Goal: Complete application form: Complete application form

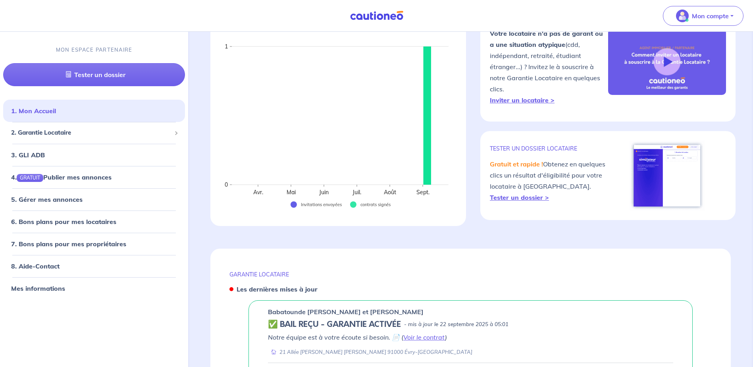
scroll to position [40, 0]
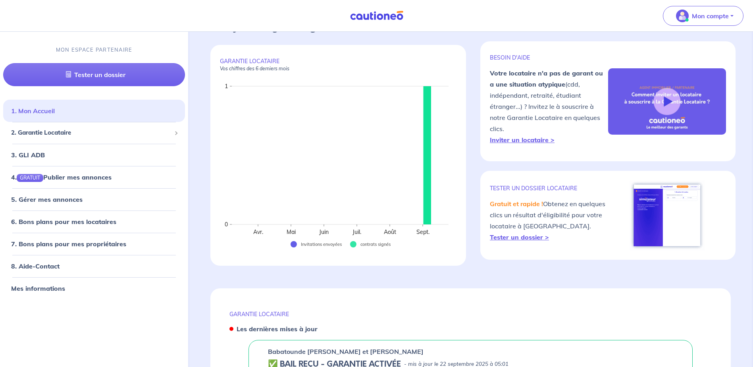
click at [55, 114] on link "1. Mon Accueil" at bounding box center [33, 111] width 44 height 8
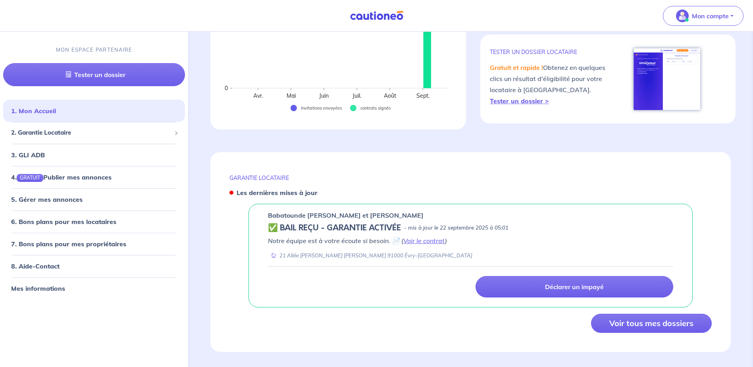
scroll to position [183, 0]
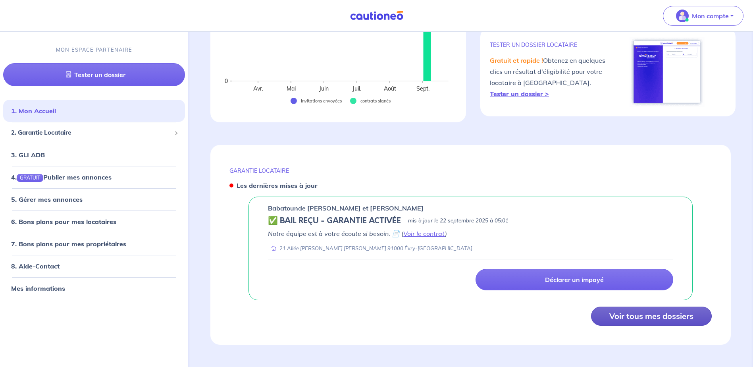
click at [628, 318] on button "Voir tous mes dossiers" at bounding box center [651, 315] width 121 height 19
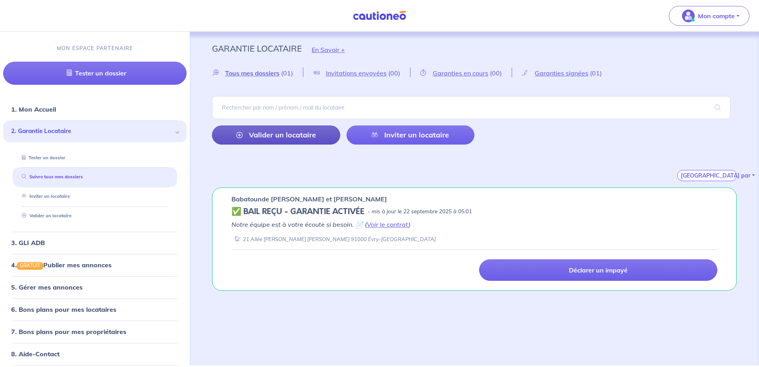
click at [276, 131] on link "Valider un locataire" at bounding box center [276, 134] width 128 height 19
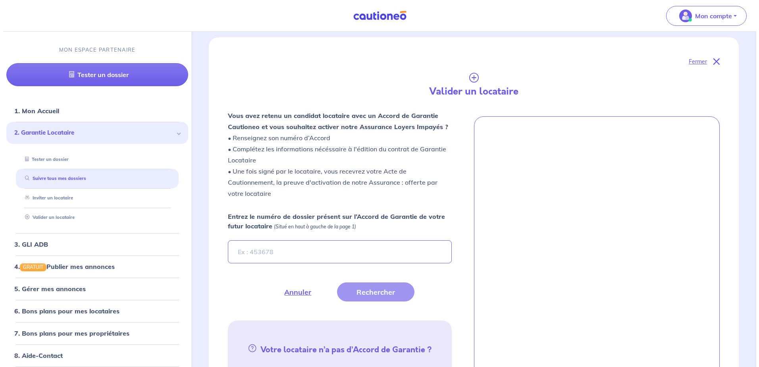
scroll to position [187, 0]
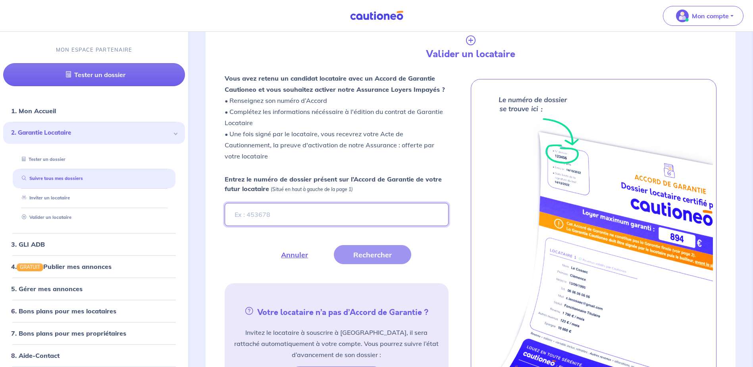
click at [244, 214] on input "Entrez le numéro de dossier présent sur l’Accord de Garantie de votre futur loc…" at bounding box center [336, 214] width 223 height 23
type input "Tbtbj2"
click at [366, 254] on button "Rechercher" at bounding box center [372, 254] width 77 height 19
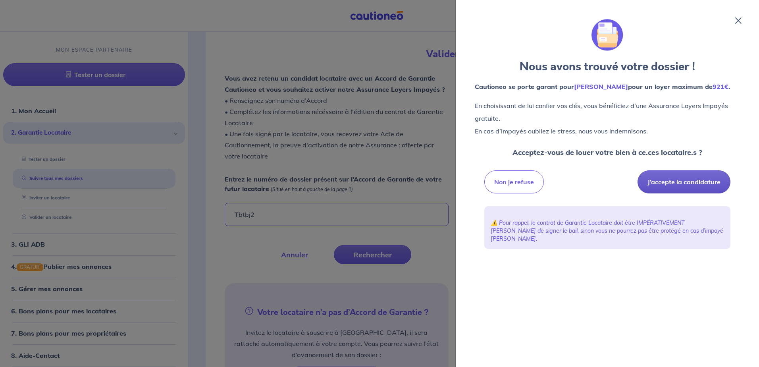
click at [677, 182] on button "J’accepte la candidature" at bounding box center [683, 181] width 93 height 23
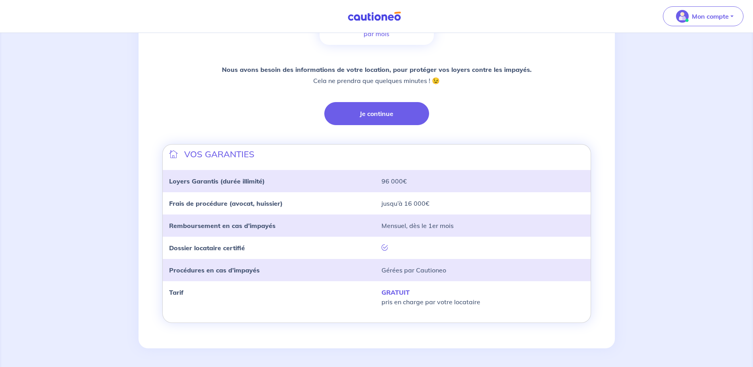
scroll to position [162, 0]
click at [397, 119] on button "Je continue" at bounding box center [376, 113] width 105 height 23
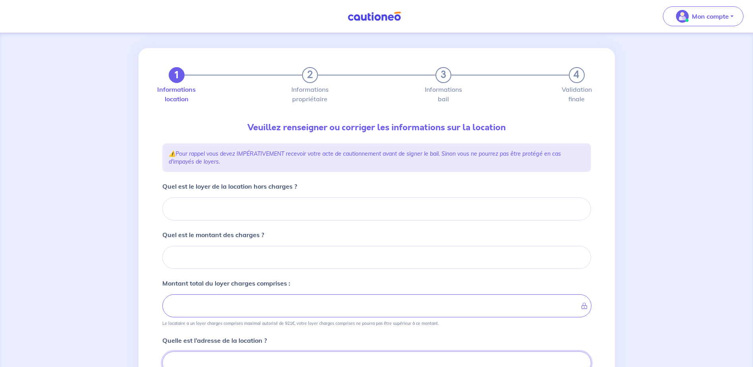
scroll to position [44, 0]
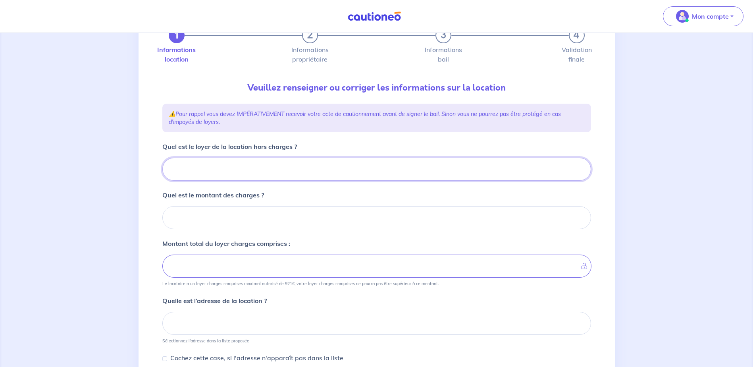
click at [243, 173] on input "Quel est le loyer de la location hors charges ?" at bounding box center [376, 169] width 429 height 23
type input "64"
type input "645"
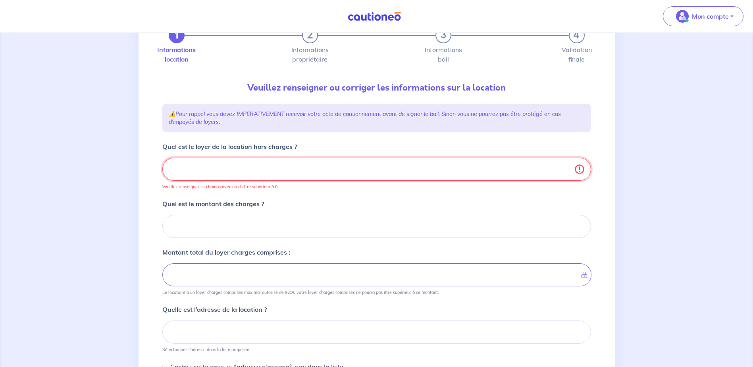
type input "645.9"
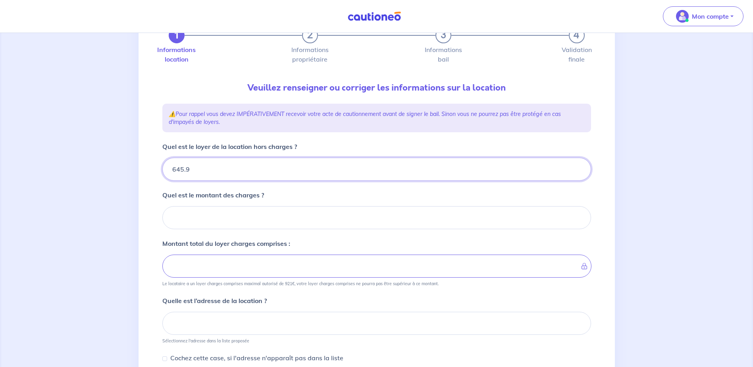
type input "645.99"
click at [204, 224] on input "Quel est le montant des charges ?" at bounding box center [376, 217] width 429 height 23
type input "18"
type input "646.99"
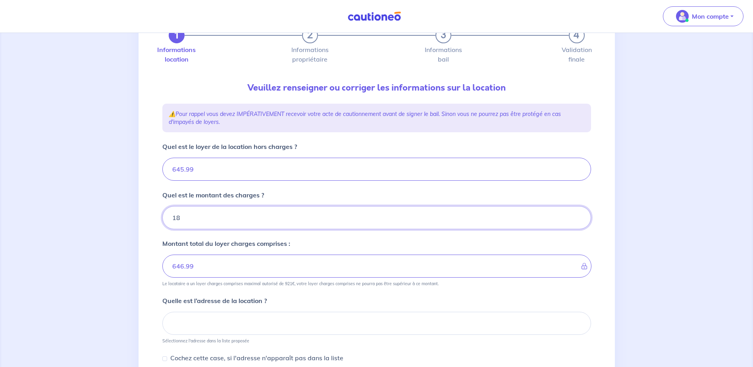
type input "185"
type input "663.99"
type input "830.99"
type input "185.3"
type input "645.99"
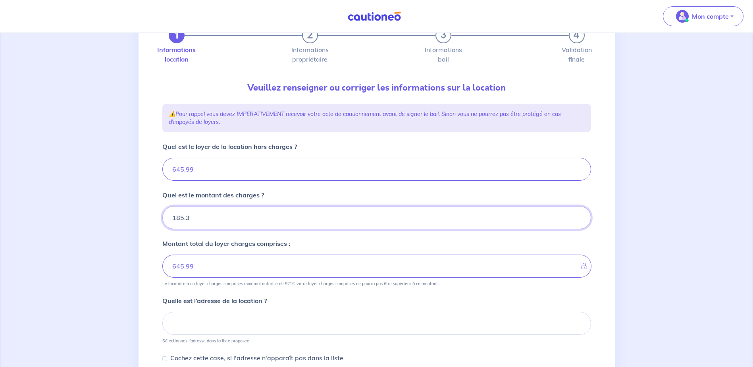
type input "185.32"
type input "831.31"
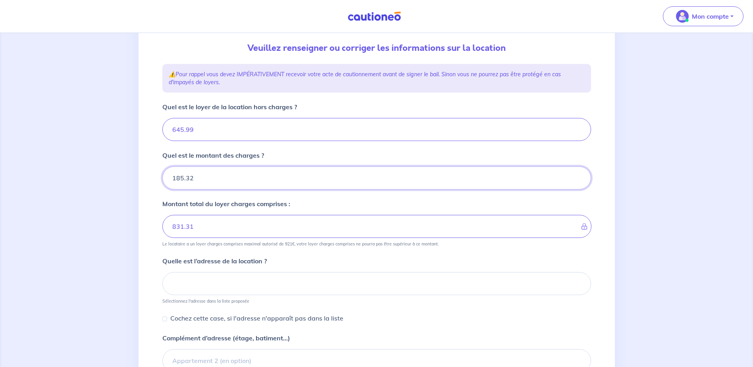
type input "185.32"
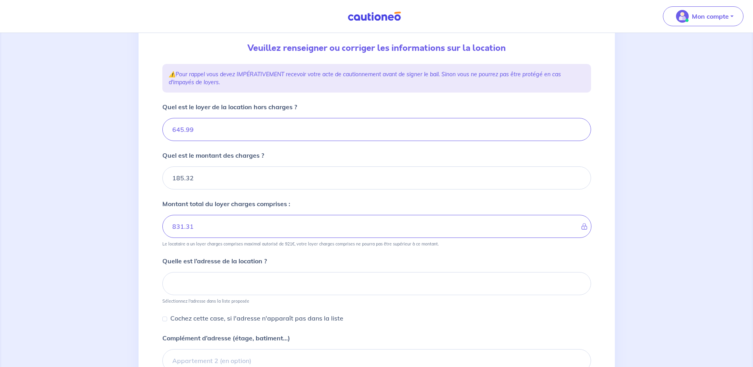
scroll to position [123, 0]
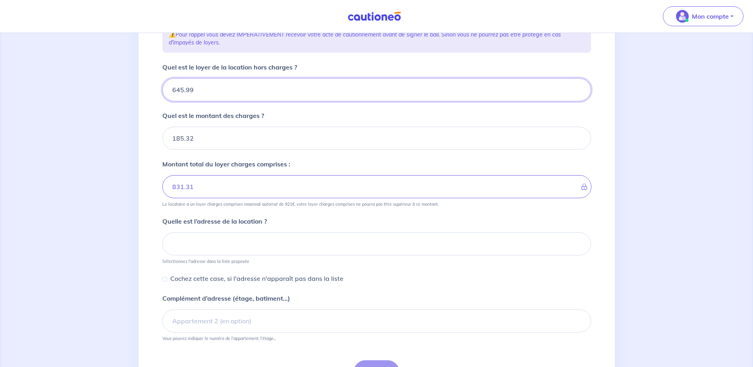
drag, startPoint x: 200, startPoint y: 89, endPoint x: 164, endPoint y: 87, distance: 36.1
click at [164, 87] on input "645.99" at bounding box center [376, 89] width 429 height 23
type input "68"
type input "191.32"
type input "684"
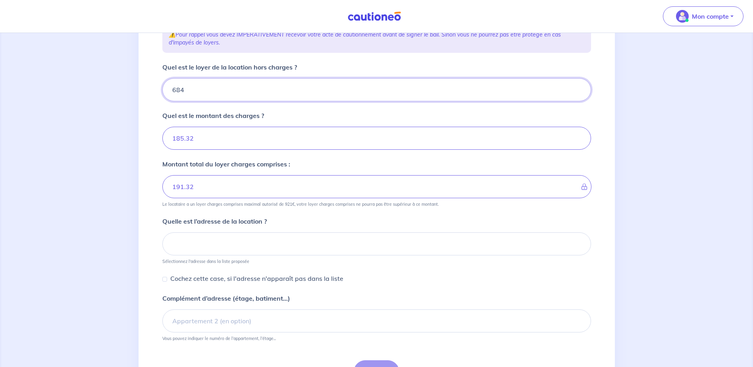
type input "253.32"
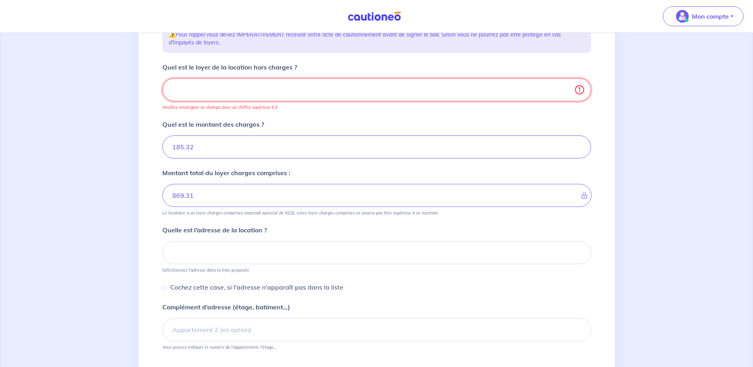
type input "185.32"
type input "684.8"
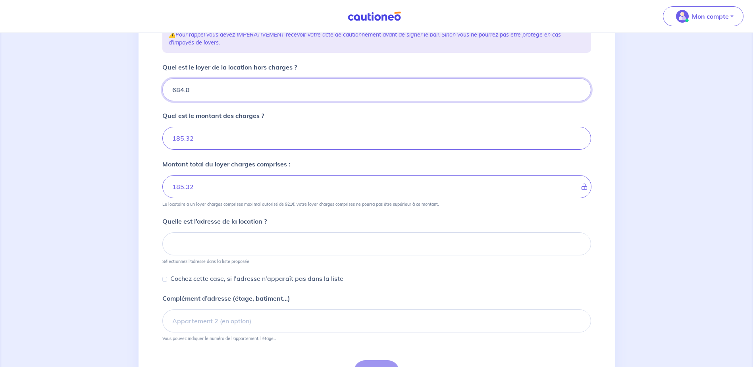
type input "870.11"
type input "684.87"
type input "870.19"
type input "684.87"
click at [201, 135] on input "185.32" at bounding box center [376, 138] width 429 height 23
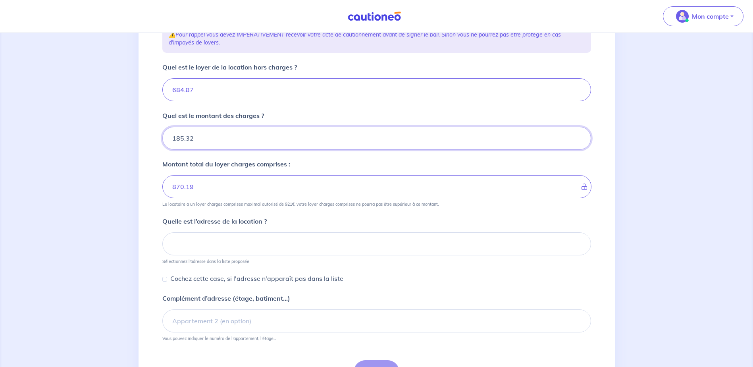
drag, startPoint x: 198, startPoint y: 138, endPoint x: 152, endPoint y: 137, distance: 45.7
click at [152, 137] on div "1 2 3 4 Informations location Informations propriétaire Informations bail Valid…" at bounding box center [377, 164] width 476 height 470
type input "18"
type input "685.87"
type input "186"
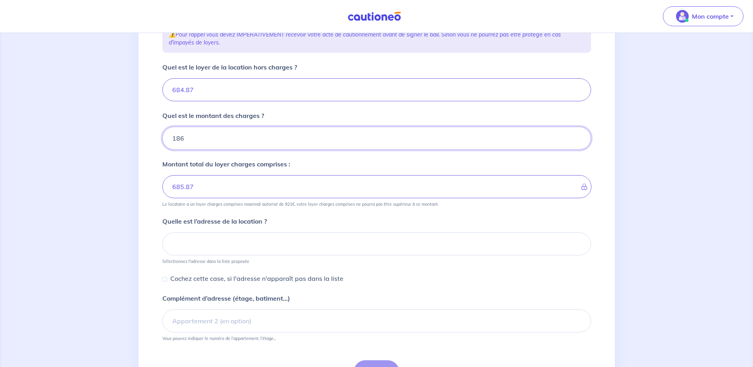
type input "702.87"
type input "870.87"
type input "186.2"
type input "684.87"
type input "186.26"
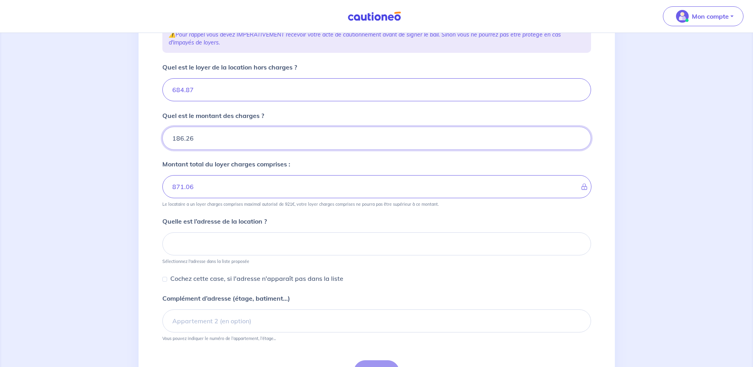
type input "871.13"
type input "186.26"
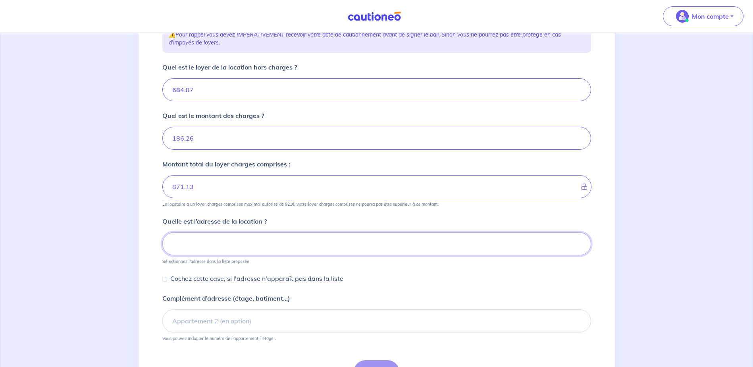
click at [203, 250] on input at bounding box center [376, 243] width 429 height 23
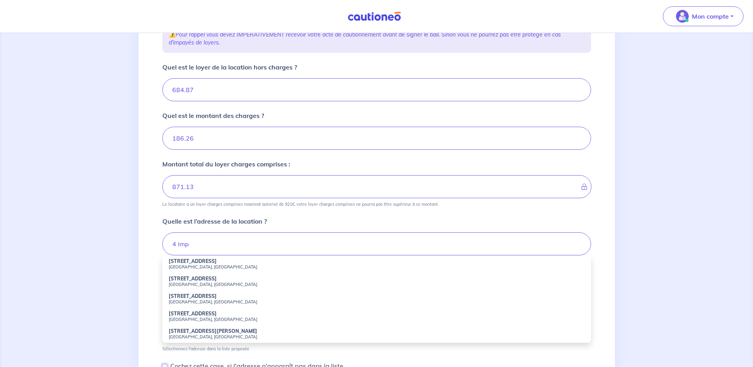
scroll to position [125, 0]
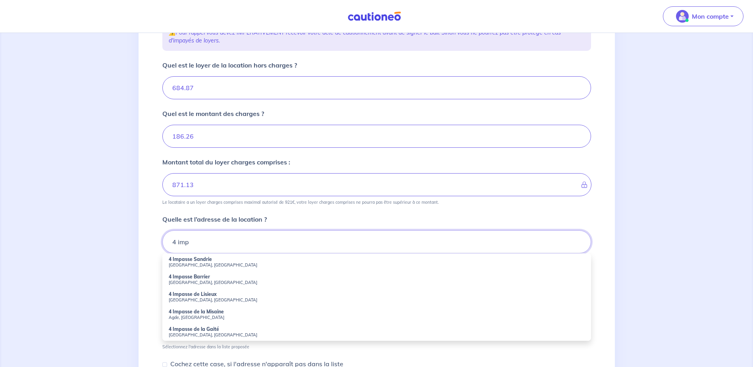
click at [205, 243] on input "4 imp" at bounding box center [376, 241] width 429 height 23
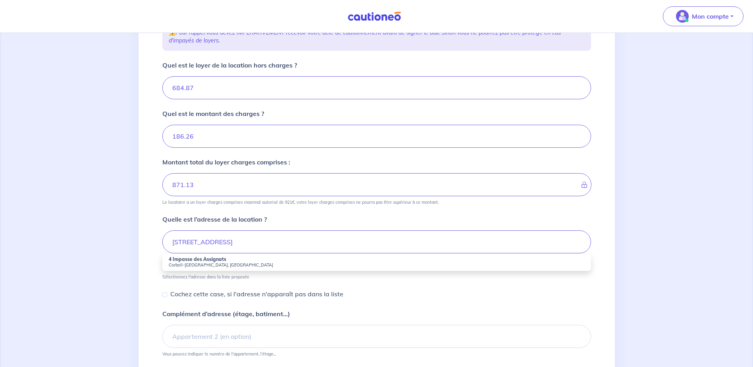
click at [200, 259] on strong "4 Impasse des Assignats" at bounding box center [198, 259] width 58 height 6
type input "4 Impasse des Assignats, [GEOGRAPHIC_DATA], [GEOGRAPHIC_DATA]"
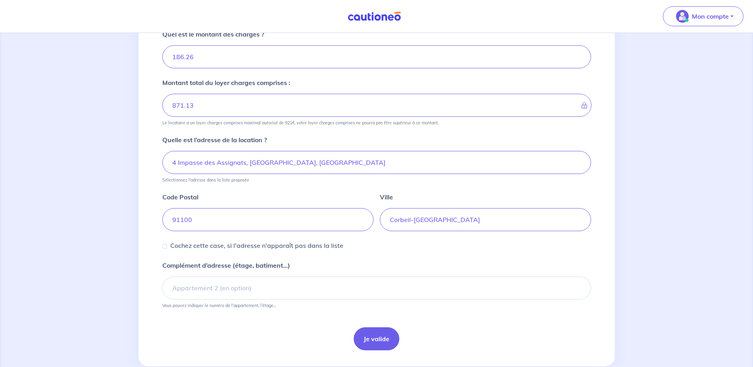
scroll to position [223, 0]
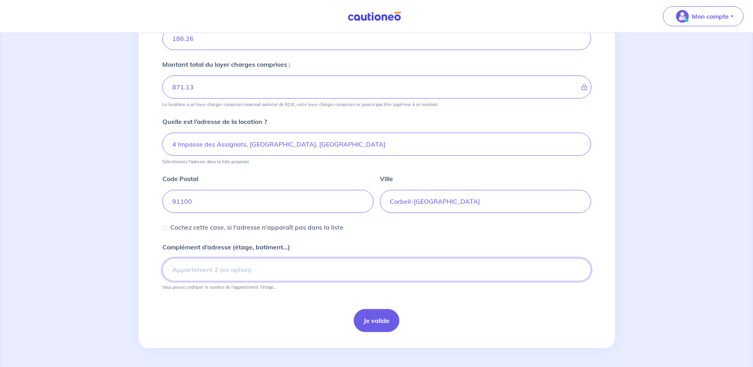
click at [202, 270] on input "Complément d’adresse (étage, batiment...)" at bounding box center [376, 269] width 429 height 23
click at [183, 269] on input "apt D12 - 1er étage" at bounding box center [376, 269] width 429 height 23
type input "APT D12 - 1er étage"
click at [370, 314] on button "Je valide" at bounding box center [377, 320] width 46 height 23
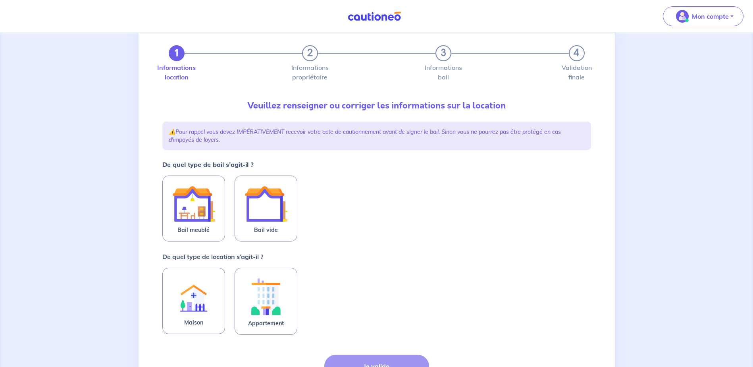
scroll to position [40, 0]
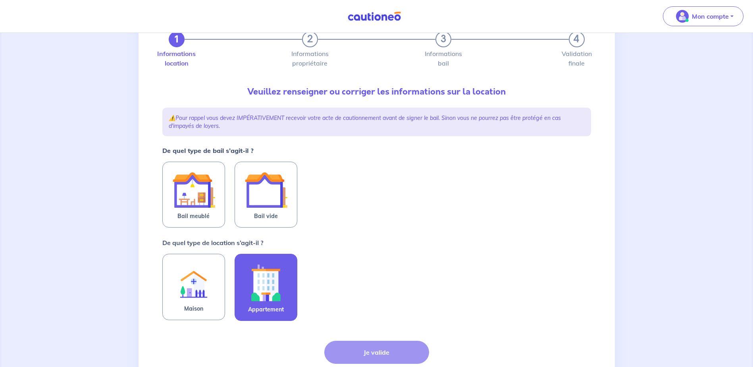
click at [261, 281] on img at bounding box center [266, 282] width 43 height 44
click at [0, 0] on input "Appartement" at bounding box center [0, 0] width 0 height 0
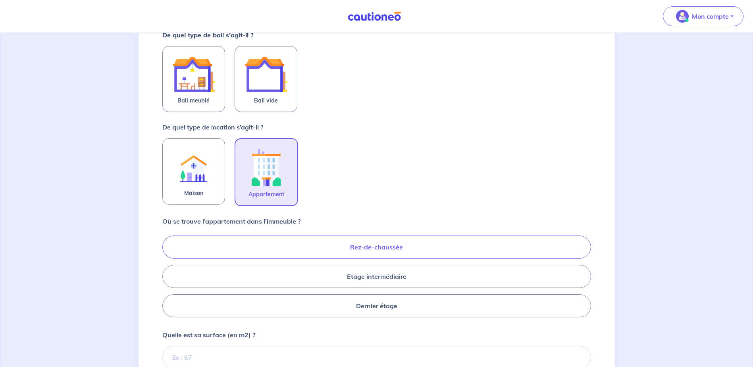
scroll to position [159, 0]
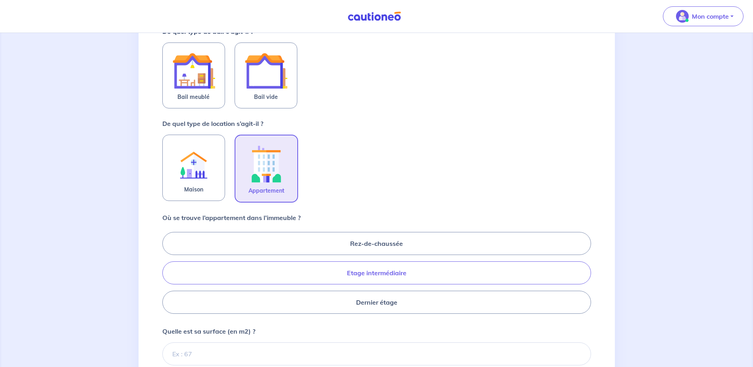
click at [356, 270] on label "Etage intermédiaire" at bounding box center [376, 272] width 429 height 23
click at [168, 270] on input "Etage intermédiaire" at bounding box center [164, 272] width 5 height 5
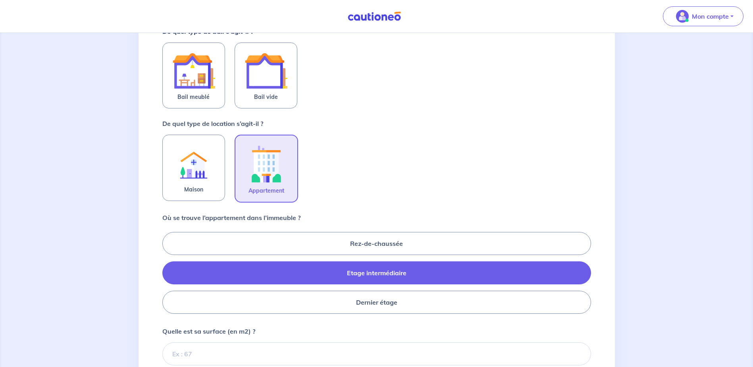
radio input "true"
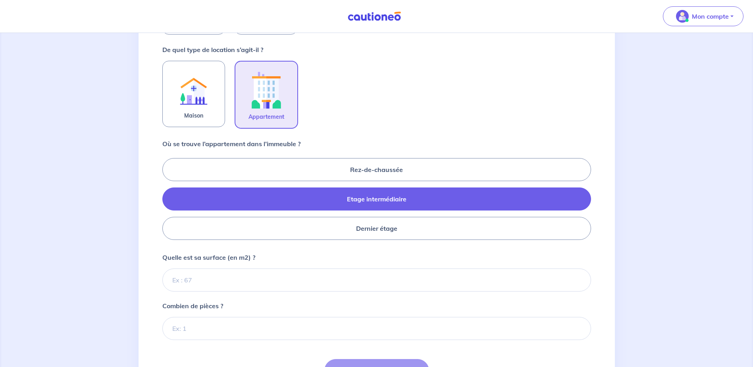
scroll to position [238, 0]
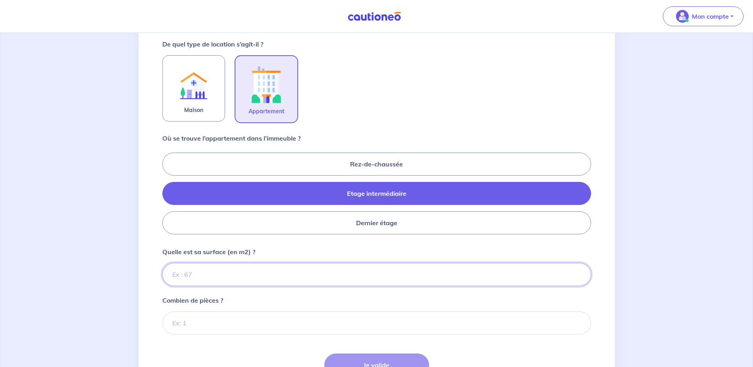
click at [210, 271] on input "Quelle est sa surface (en m2) ?" at bounding box center [376, 274] width 429 height 23
click at [209, 277] on input "Quelle est sa surface (en m2) ?" at bounding box center [376, 274] width 429 height 23
type input "63"
click at [191, 322] on input "Combien de pièces ?" at bounding box center [376, 322] width 429 height 23
type input "3"
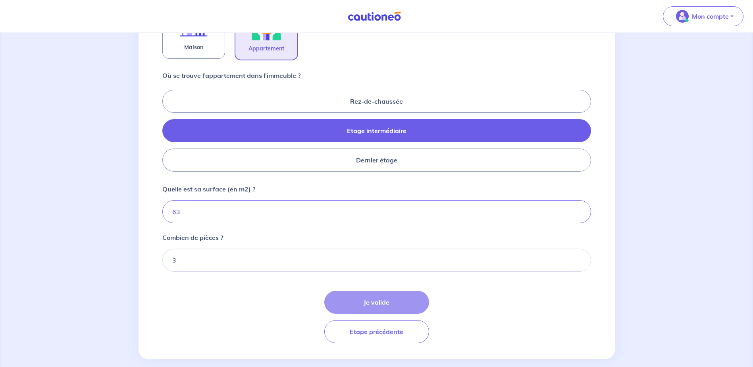
scroll to position [312, 0]
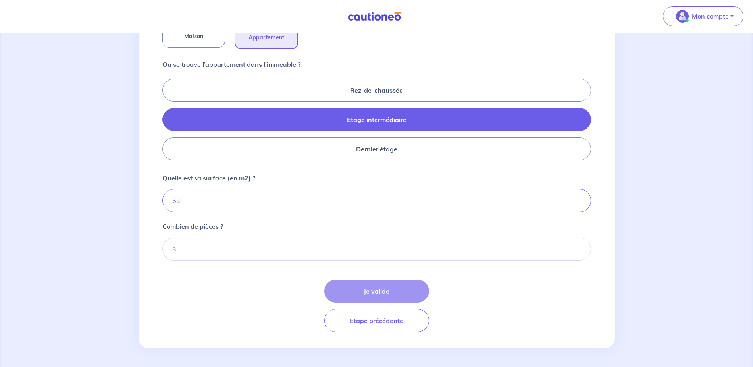
click at [375, 292] on div "Je valide Etape précédente" at bounding box center [376, 305] width 429 height 52
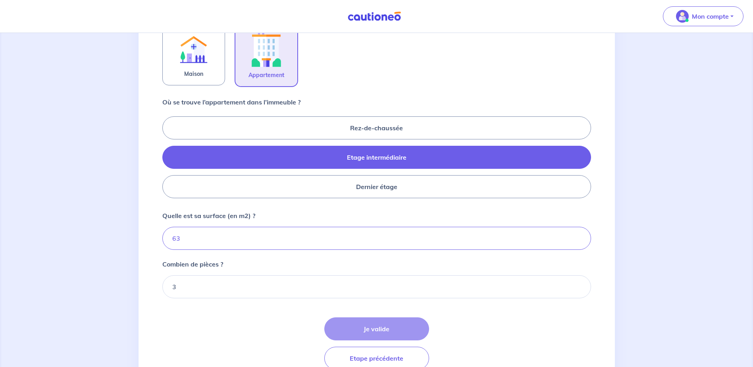
scroll to position [278, 0]
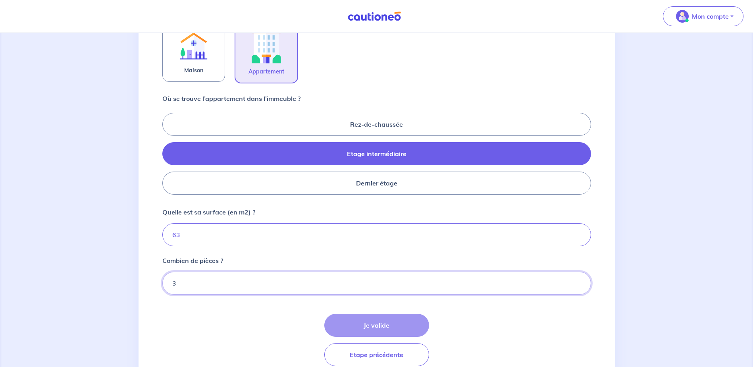
click at [349, 276] on input "3" at bounding box center [376, 283] width 429 height 23
click at [374, 325] on div "Je valide Etape précédente" at bounding box center [376, 340] width 429 height 52
click at [375, 323] on div "Je valide Etape précédente" at bounding box center [376, 340] width 429 height 52
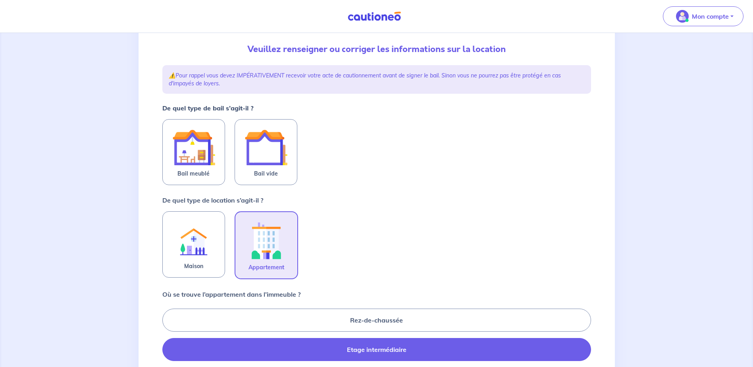
scroll to position [74, 0]
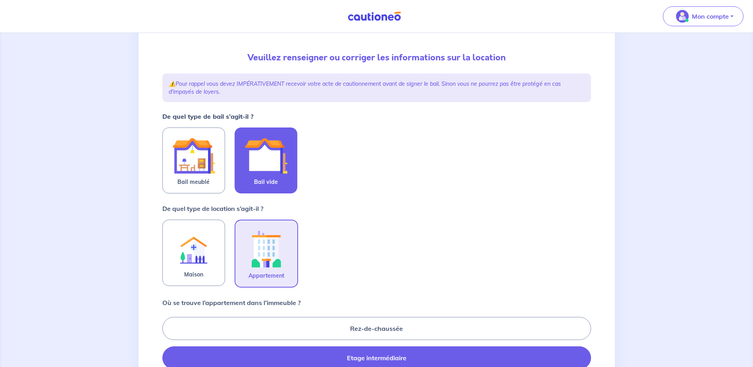
click at [272, 161] on img at bounding box center [266, 155] width 43 height 43
click at [0, 0] on input "Bail vide" at bounding box center [0, 0] width 0 height 0
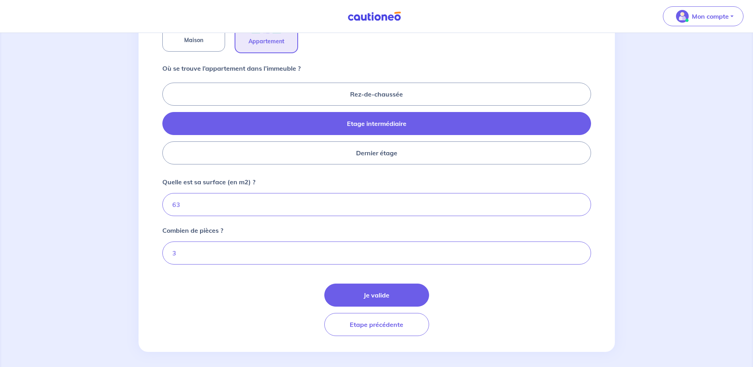
scroll to position [312, 0]
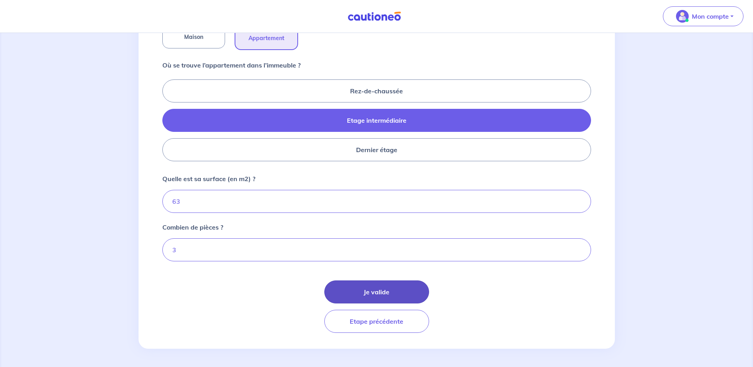
click at [385, 292] on button "Je valide" at bounding box center [376, 291] width 105 height 23
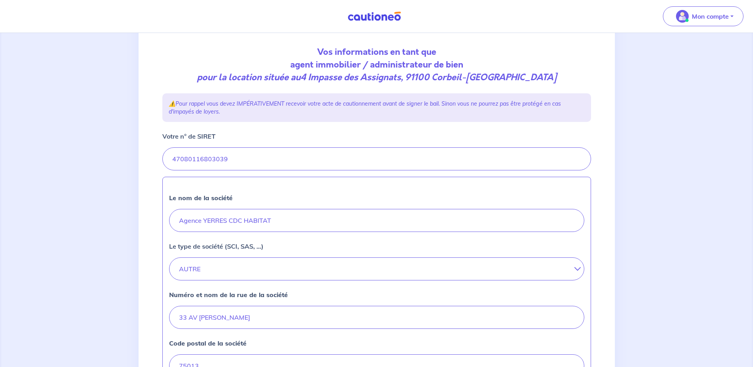
scroll to position [119, 0]
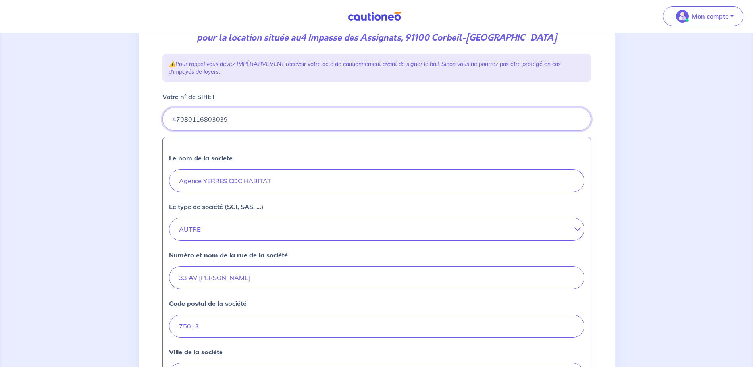
drag, startPoint x: 229, startPoint y: 117, endPoint x: 166, endPoint y: 120, distance: 62.8
click at [166, 120] on input "Votre n° de SIRET" at bounding box center [376, 119] width 429 height 23
type input "55204648400325"
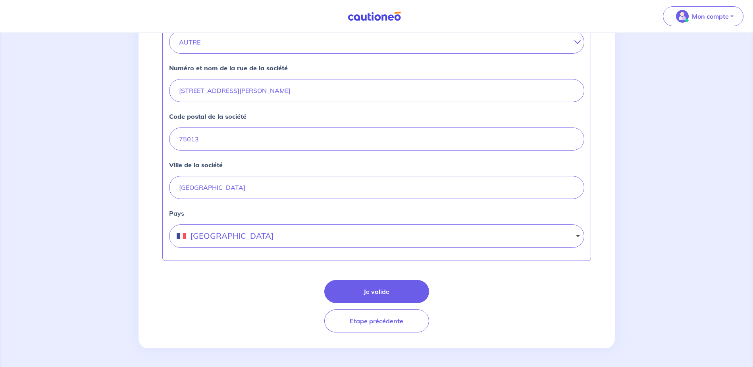
scroll to position [306, 0]
click at [386, 285] on button "Je valide" at bounding box center [376, 290] width 105 height 23
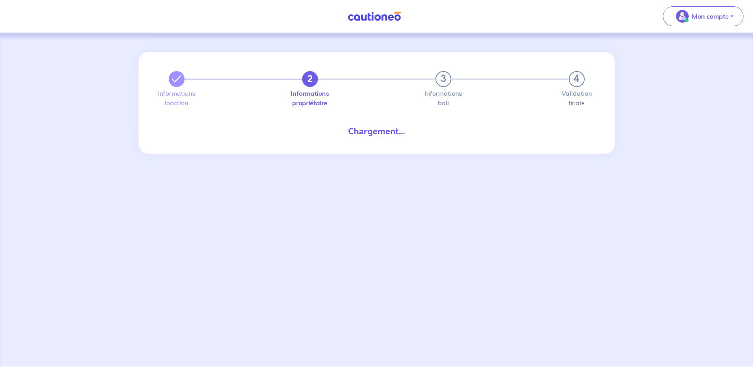
select select "FR"
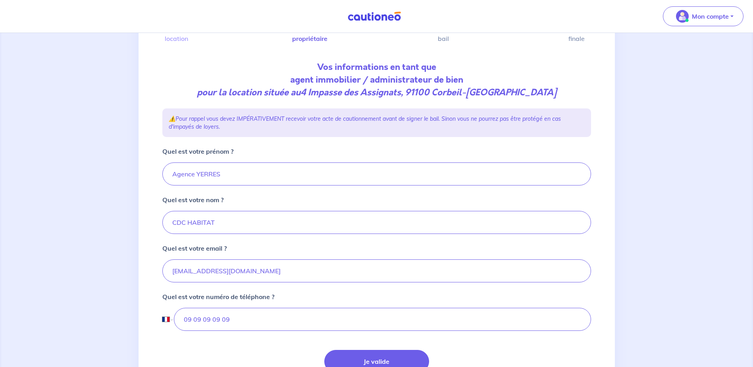
scroll to position [79, 0]
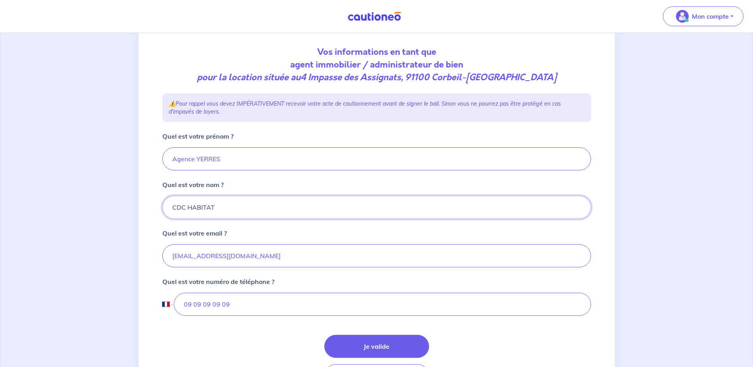
drag, startPoint x: 234, startPoint y: 209, endPoint x: 166, endPoint y: 212, distance: 68.3
click at [166, 212] on input "CDC HABITAT" at bounding box center [376, 207] width 429 height 23
type input "KATIA"
click at [314, 227] on form "Quel est votre prénom ? Agence YERRES Quel est votre nom ? KATIA Quel est votre…" at bounding box center [376, 259] width 429 height 256
click at [200, 256] on input "[EMAIL_ADDRESS][DOMAIN_NAME]" at bounding box center [376, 255] width 429 height 23
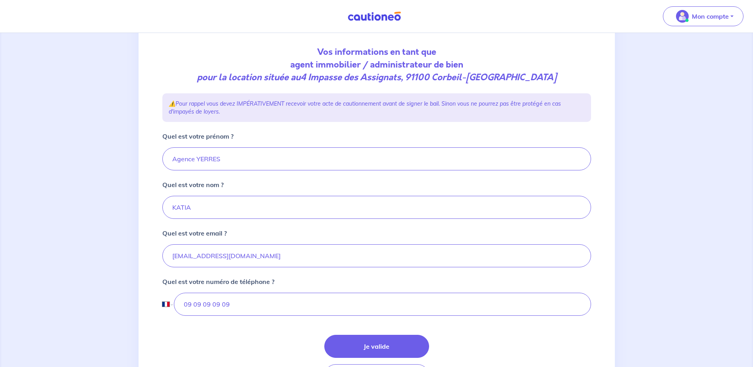
click at [282, 226] on form "Quel est votre prénom ? Agence YERRES Quel est votre nom ? KATIA Quel est votre…" at bounding box center [376, 259] width 429 height 256
drag, startPoint x: 275, startPoint y: 256, endPoint x: 172, endPoint y: 257, distance: 102.8
click at [172, 257] on input "[EMAIL_ADDRESS][DOMAIN_NAME]" at bounding box center [376, 255] width 429 height 23
type input "[EMAIL_ADDRESS][DOMAIN_NAME]"
click at [229, 304] on input "09 09 09 09 09" at bounding box center [382, 304] width 417 height 23
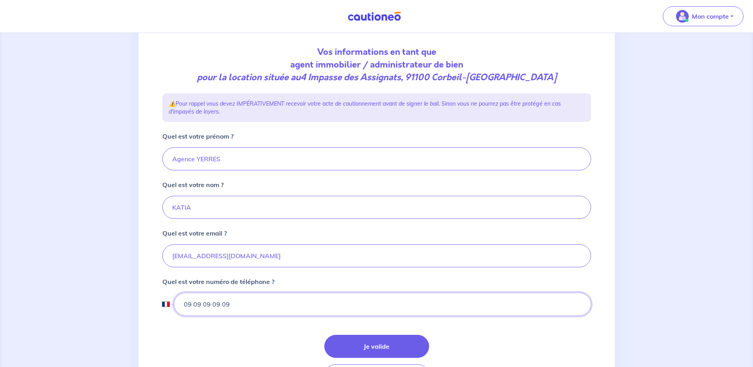
drag, startPoint x: 229, startPoint y: 304, endPoint x: 177, endPoint y: 305, distance: 51.6
click at [177, 305] on input "09 09 09 09 09" at bounding box center [382, 304] width 417 height 23
type input "07 77 86 91 59"
click at [277, 251] on input "[EMAIL_ADDRESS][DOMAIN_NAME]" at bounding box center [376, 255] width 429 height 23
drag, startPoint x: 276, startPoint y: 255, endPoint x: 176, endPoint y: 255, distance: 100.0
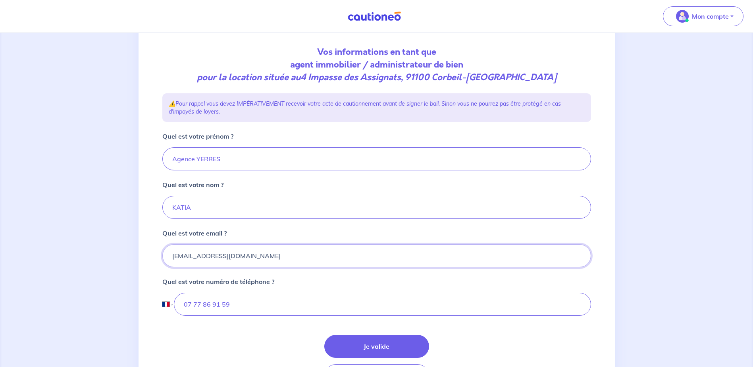
click at [176, 255] on input "[EMAIL_ADDRESS][DOMAIN_NAME]" at bounding box center [376, 255] width 429 height 23
click at [272, 251] on input "[EMAIL_ADDRESS][DOMAIN_NAME]" at bounding box center [376, 255] width 429 height 23
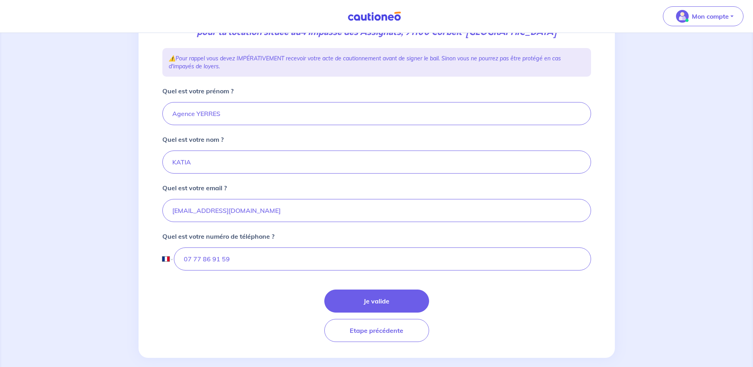
scroll to position [135, 0]
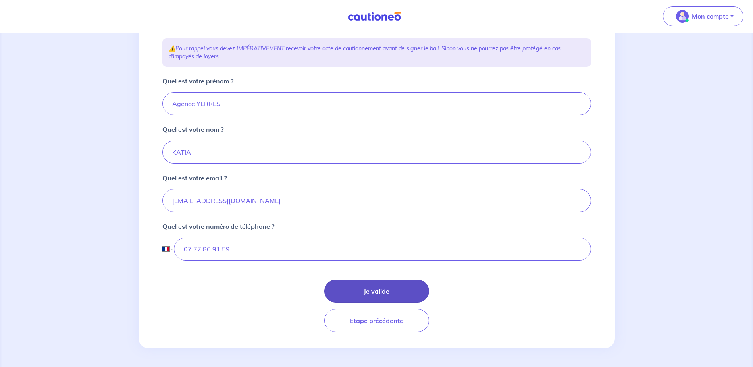
click at [387, 295] on button "Je valide" at bounding box center [376, 290] width 105 height 23
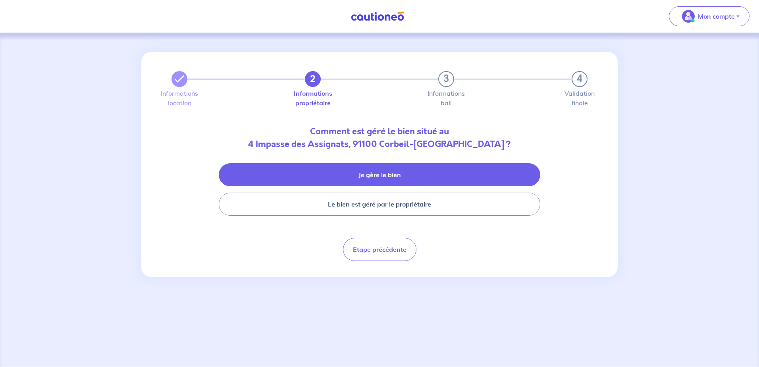
click at [357, 168] on button "Je gère le bien" at bounding box center [380, 174] width 322 height 23
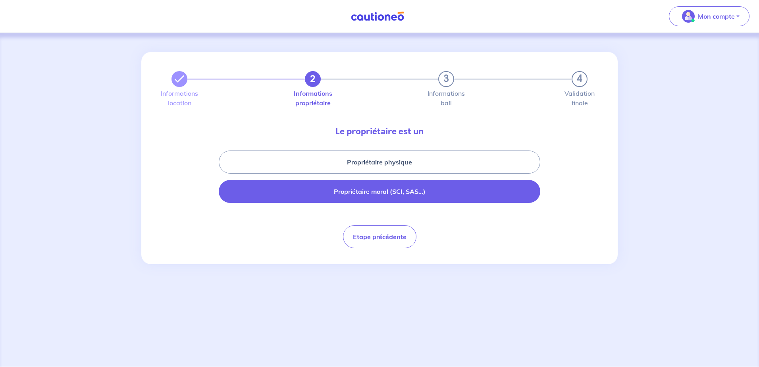
click at [379, 197] on button "Propriétaire moral (SCI, SAS...)" at bounding box center [380, 191] width 322 height 23
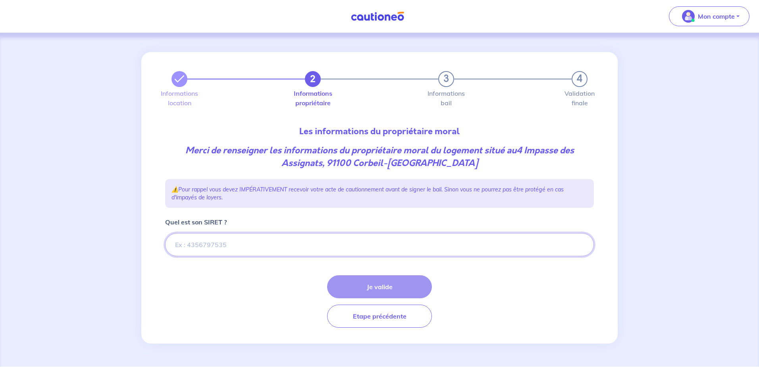
click at [266, 238] on input "Quel est son SIRET ?" at bounding box center [379, 244] width 429 height 23
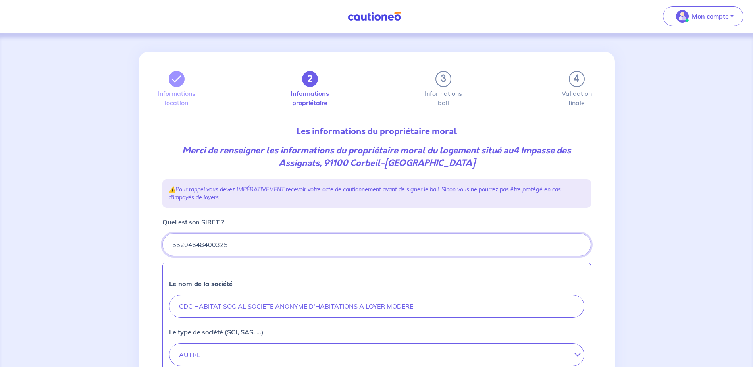
type input "55204648400325"
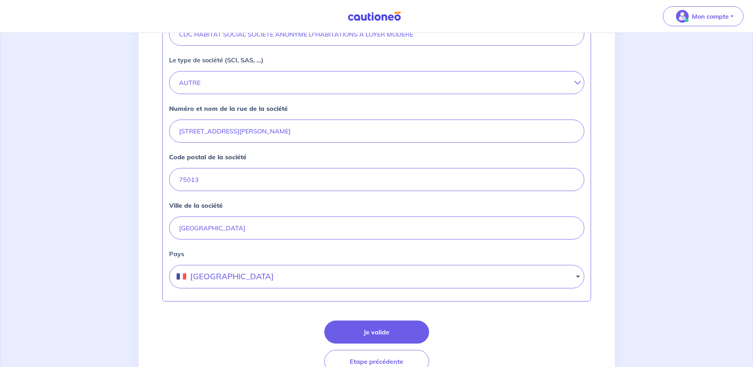
scroll to position [278, 0]
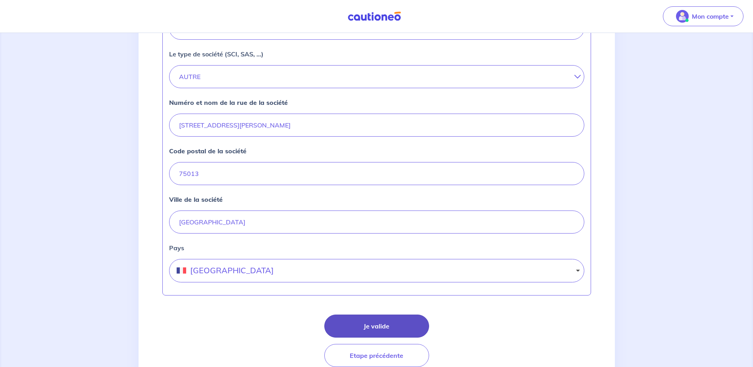
click at [387, 325] on button "Je valide" at bounding box center [376, 325] width 105 height 23
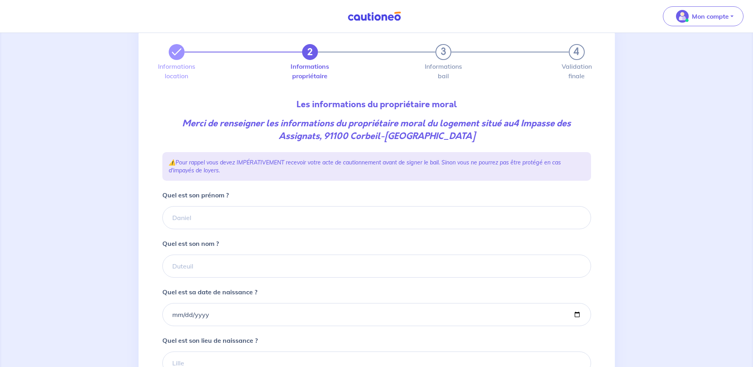
scroll to position [40, 0]
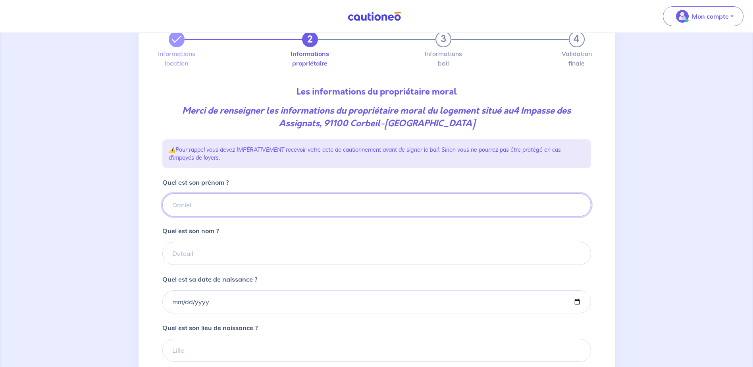
click at [192, 206] on input "Quel est son prénom ?" at bounding box center [376, 204] width 429 height 23
type input "c"
type input "CDC HABITAT"
click at [184, 248] on input "Quel est son nom ?" at bounding box center [376, 253] width 429 height 23
type input "CDC HABITAT"
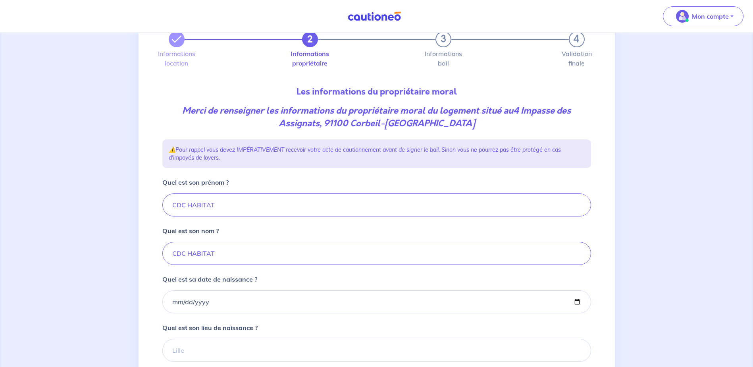
scroll to position [79, 0]
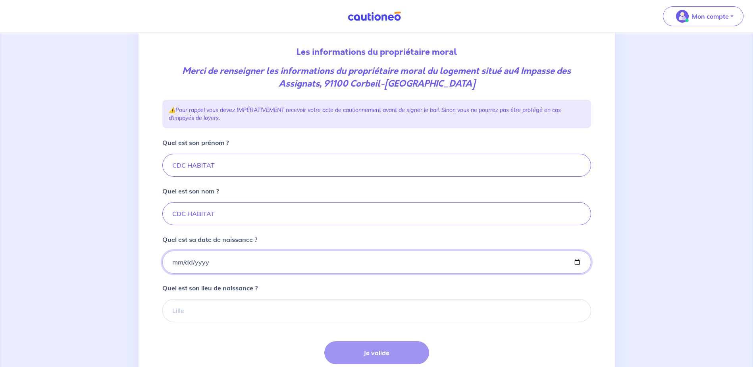
drag, startPoint x: 220, startPoint y: 264, endPoint x: 207, endPoint y: 264, distance: 12.7
click at [207, 264] on input "Quel est sa date de naissance ?" at bounding box center [376, 261] width 429 height 23
click at [207, 263] on input "Quel est sa date de naissance ?" at bounding box center [376, 261] width 429 height 23
click at [212, 259] on input "Quel est sa date de naissance ?" at bounding box center [376, 261] width 429 height 23
click at [200, 260] on input "Quel est sa date de naissance ?" at bounding box center [376, 261] width 429 height 23
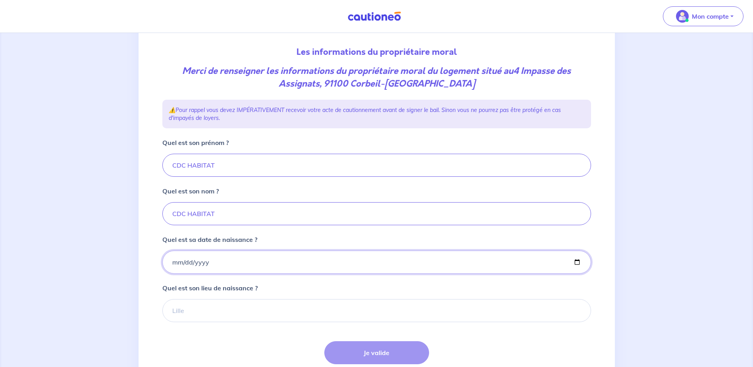
click at [176, 262] on input "Quel est sa date de naissance ?" at bounding box center [376, 261] width 429 height 23
click at [174, 262] on input "Quel est sa date de naissance ?" at bounding box center [376, 261] width 429 height 23
type input "[DATE]"
click at [188, 312] on input "Quel est son lieu de naissance ?" at bounding box center [376, 310] width 429 height 23
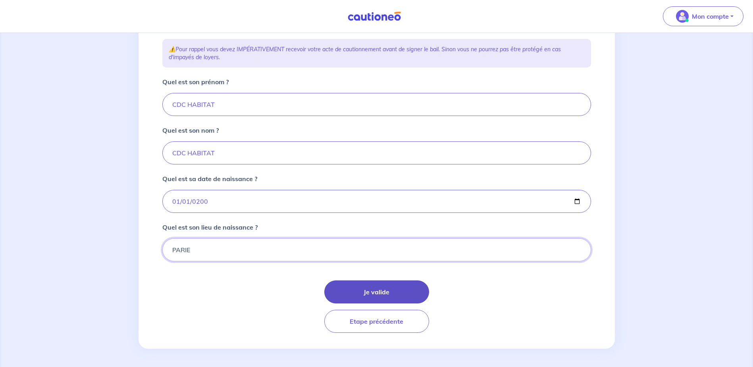
scroll to position [141, 0]
type input "PARIE"
click at [376, 292] on button "Je valide" at bounding box center [376, 290] width 105 height 23
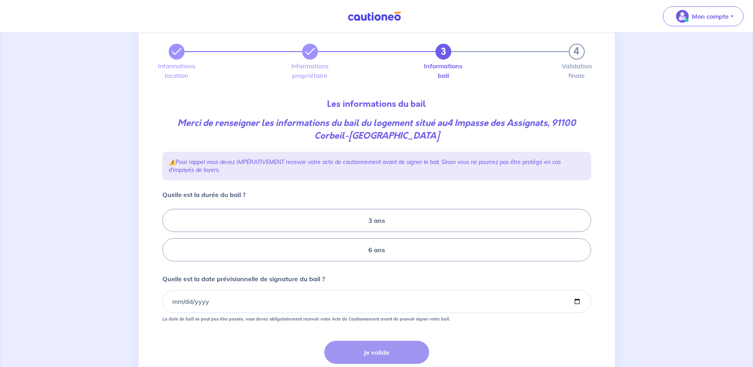
scroll to position [40, 0]
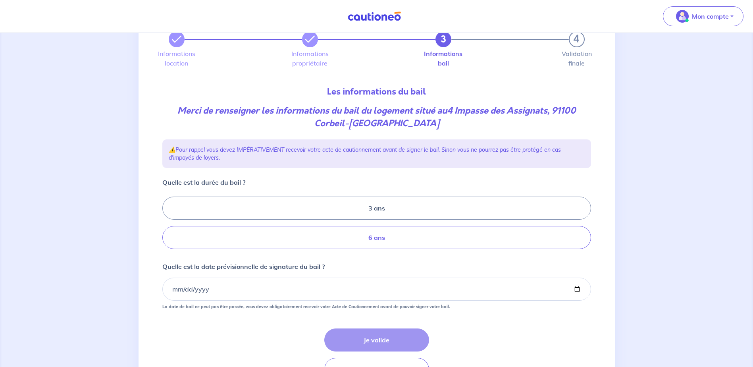
click at [376, 241] on label "6 ans" at bounding box center [376, 237] width 429 height 23
click at [168, 225] on input "6 ans" at bounding box center [164, 222] width 5 height 5
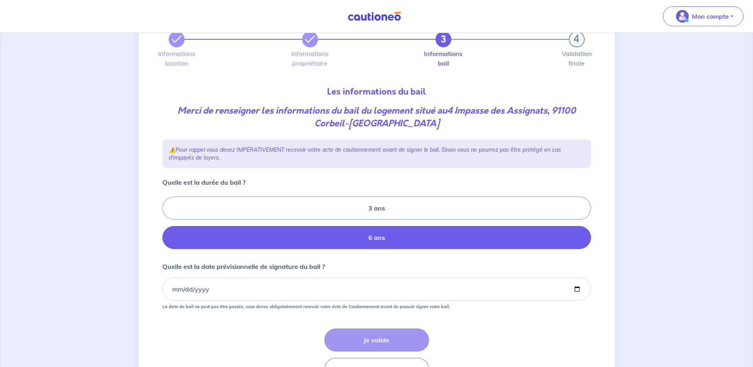
radio input "true"
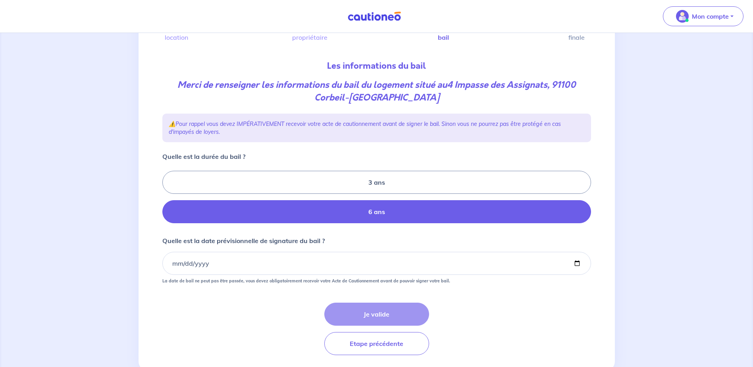
scroll to position [79, 0]
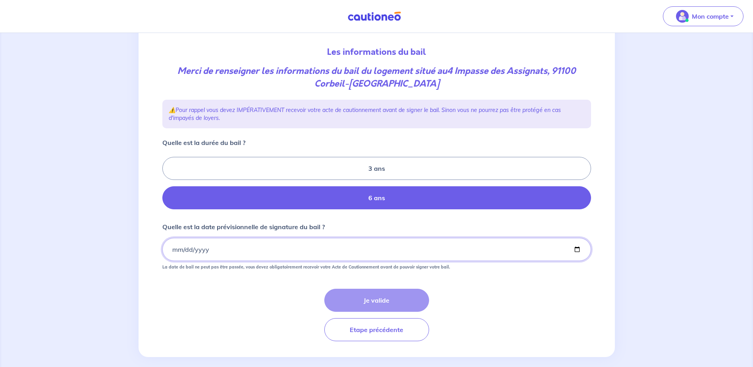
click at [175, 250] on input "Quelle est la date prévisionnelle de signature du bail ?" at bounding box center [376, 249] width 429 height 23
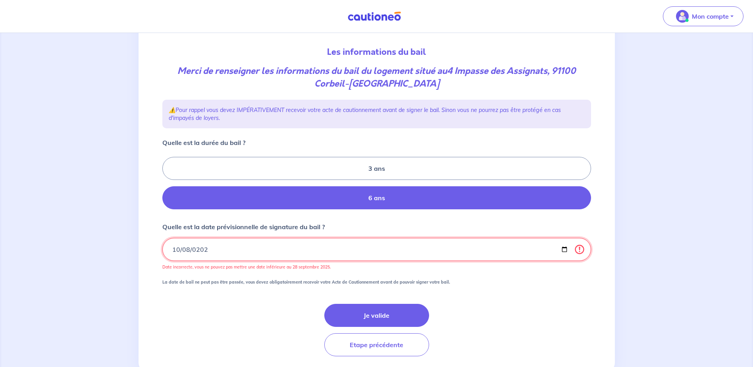
type input "[DATE]"
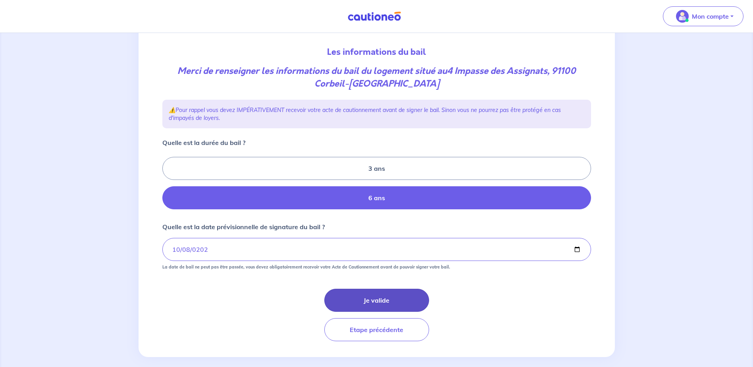
click at [393, 299] on button "Je valide" at bounding box center [376, 300] width 105 height 23
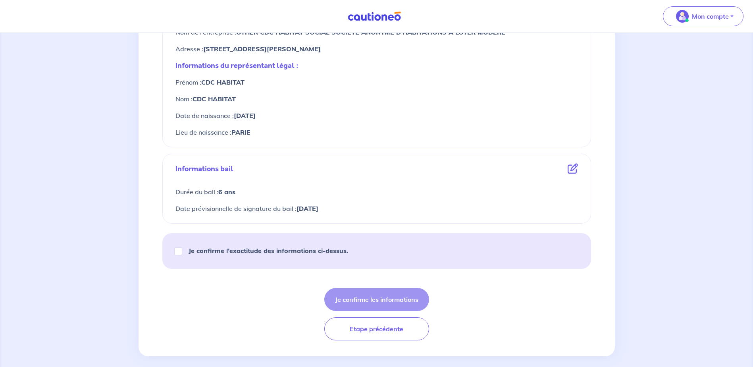
scroll to position [366, 0]
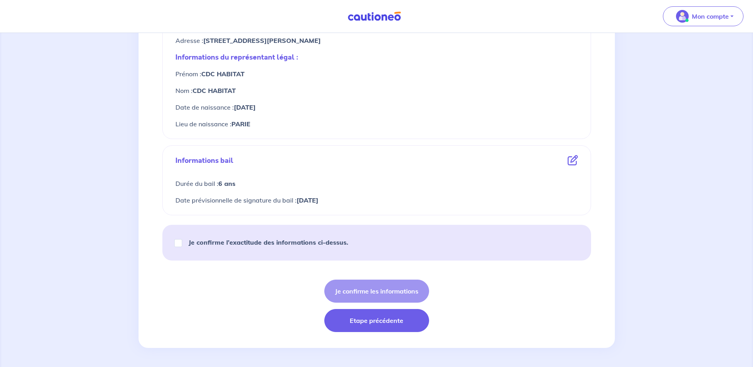
click at [376, 320] on button "Etape précédente" at bounding box center [376, 320] width 105 height 23
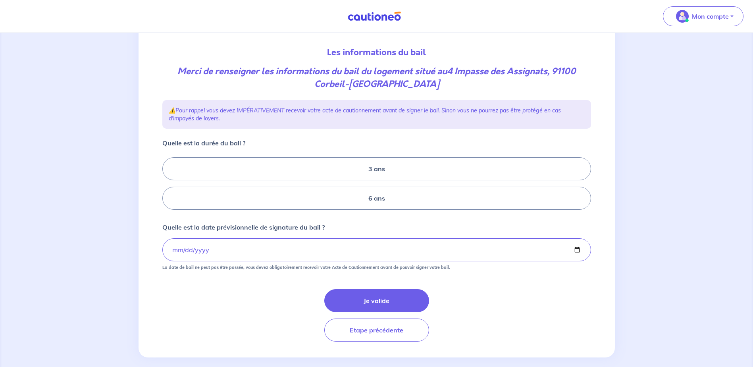
scroll to position [89, 0]
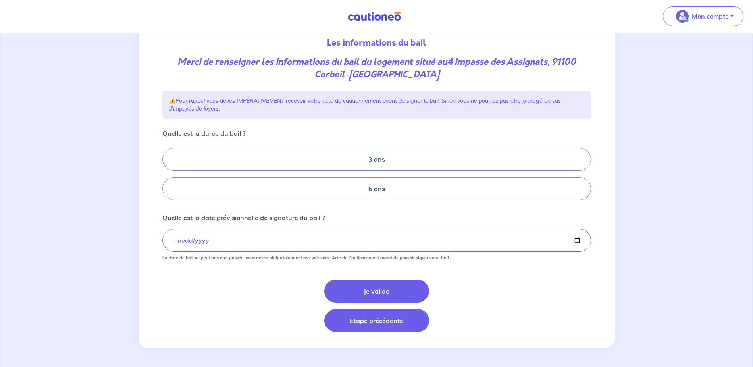
click at [361, 317] on button "Etape précédente" at bounding box center [376, 320] width 105 height 23
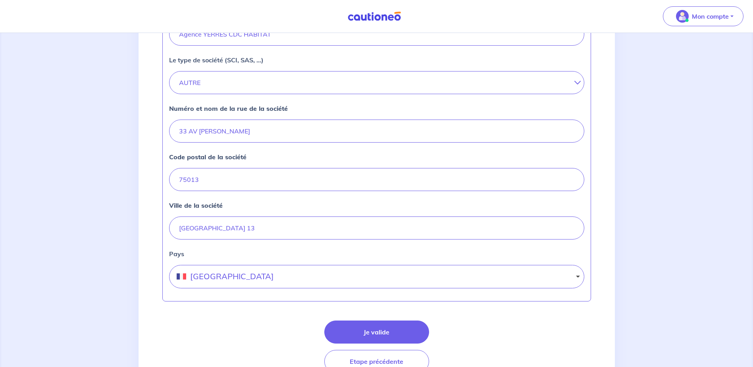
scroll to position [278, 0]
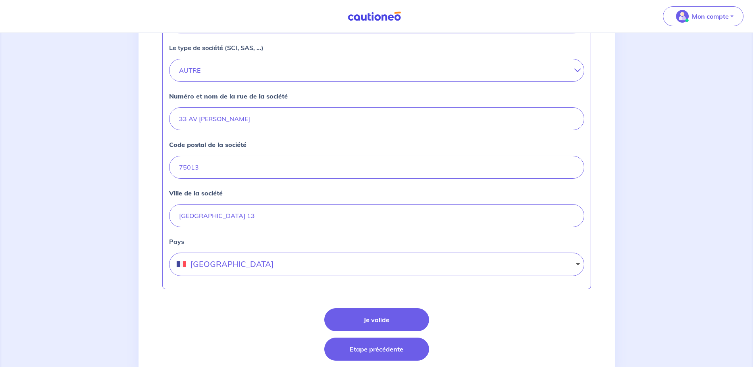
click at [357, 347] on button "Etape précédente" at bounding box center [376, 348] width 105 height 23
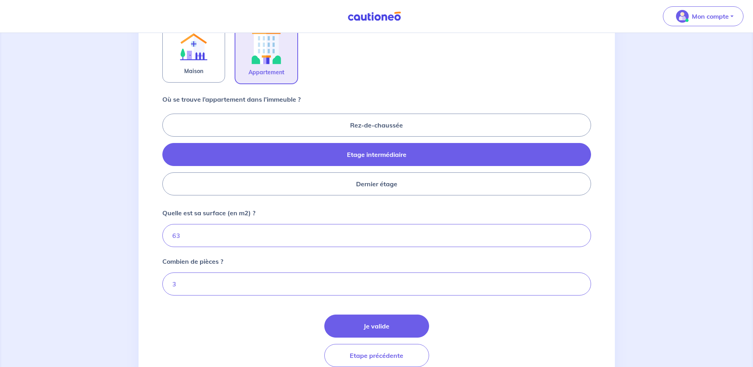
scroll to position [313, 0]
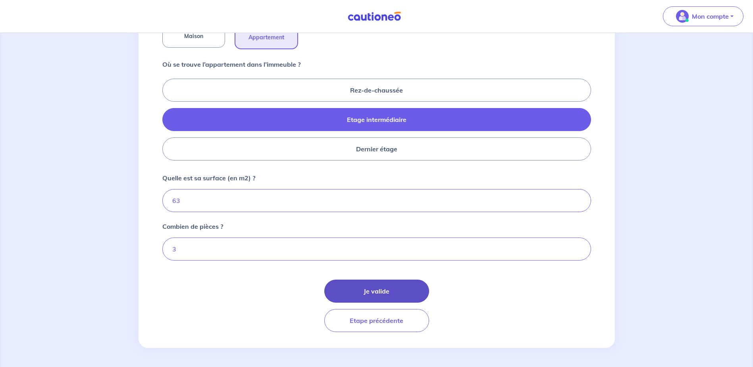
click at [381, 297] on button "Je valide" at bounding box center [376, 290] width 105 height 23
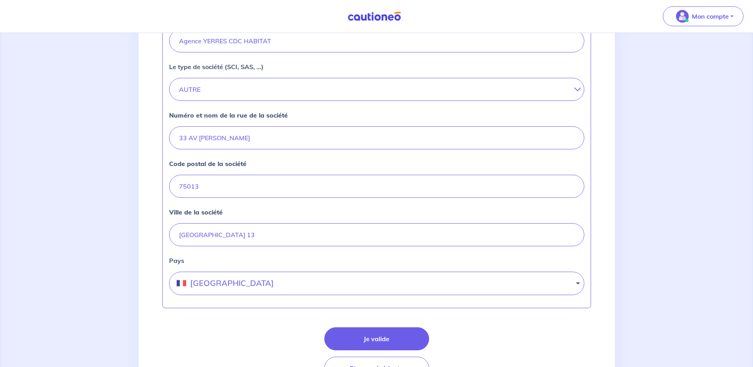
scroll to position [278, 0]
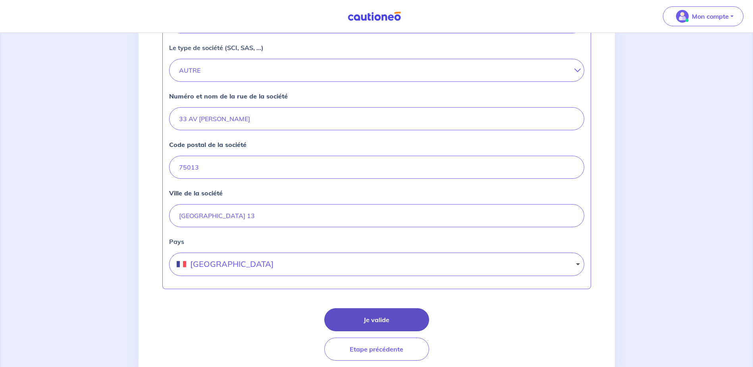
click at [375, 318] on button "Je valide" at bounding box center [376, 319] width 105 height 23
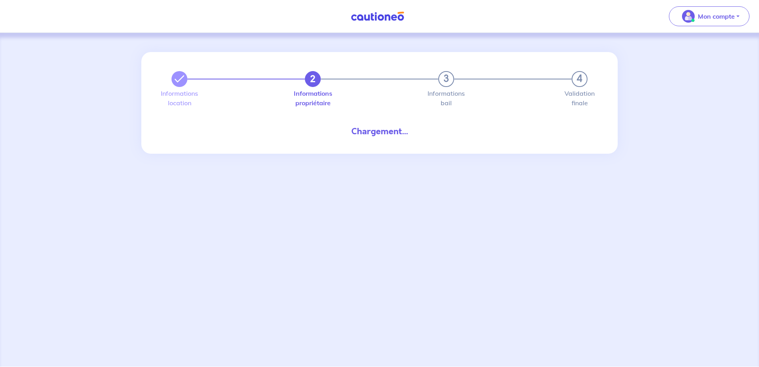
select select "FR"
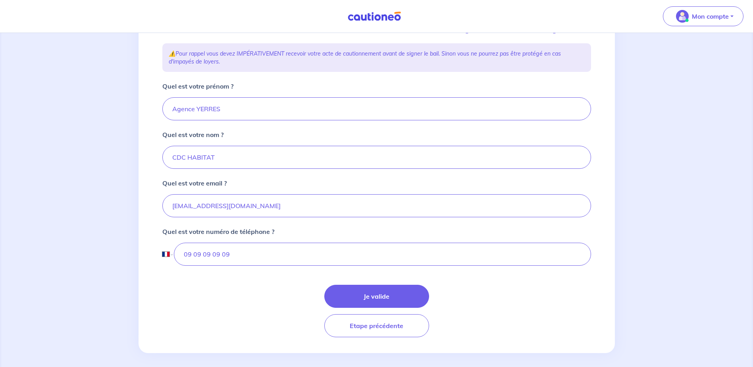
scroll to position [135, 0]
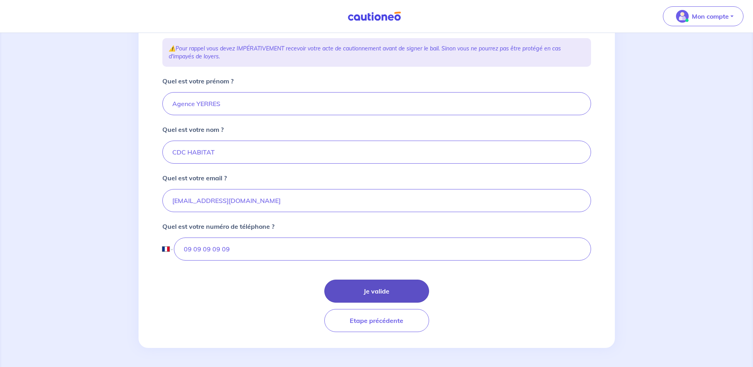
click at [389, 289] on button "Je valide" at bounding box center [376, 290] width 105 height 23
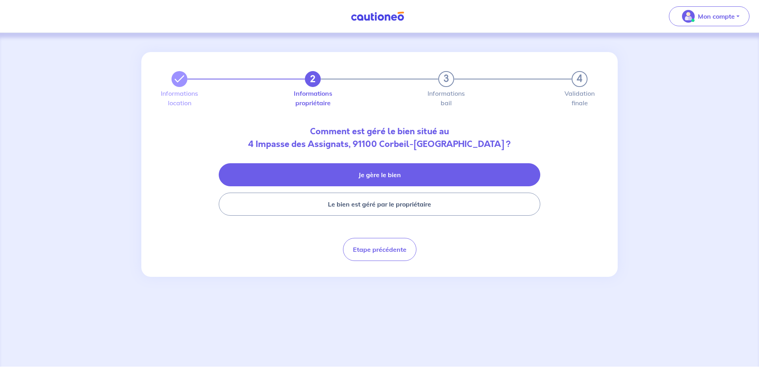
click at [358, 170] on button "Je gère le bien" at bounding box center [380, 174] width 322 height 23
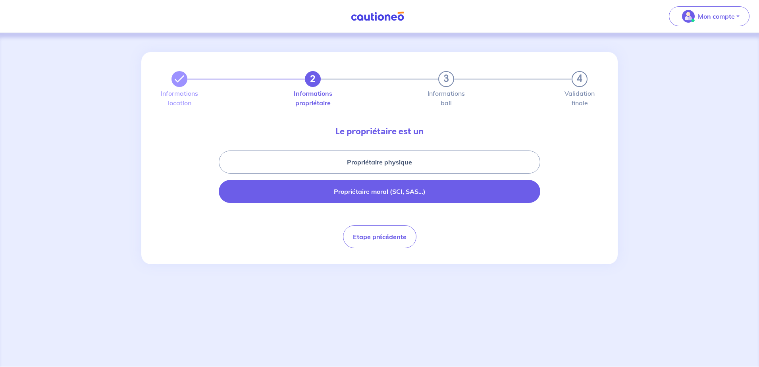
click at [378, 197] on button "Propriétaire moral (SCI, SAS...)" at bounding box center [380, 191] width 322 height 23
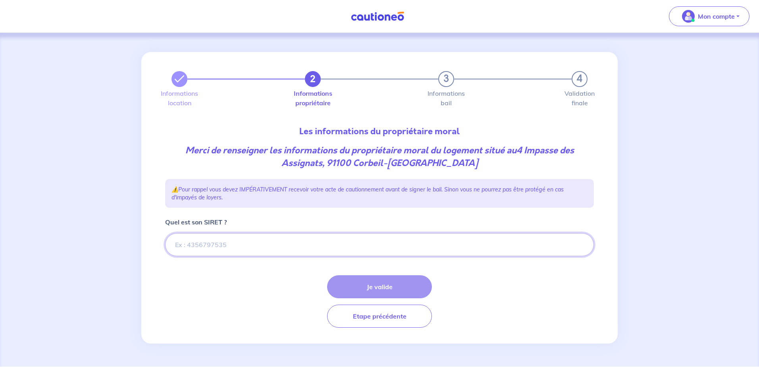
click at [254, 249] on input "Quel est son SIRET ?" at bounding box center [379, 244] width 429 height 23
type input "55204648400325"
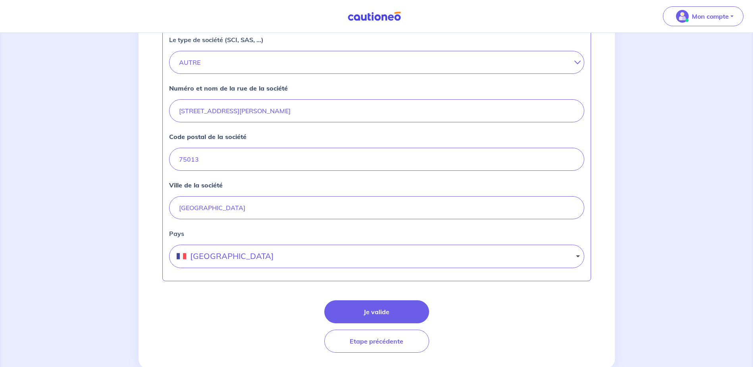
scroll to position [313, 0]
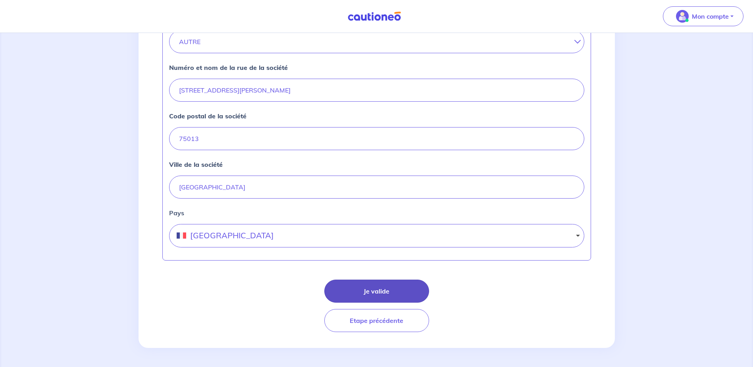
click at [366, 284] on button "Je valide" at bounding box center [376, 290] width 105 height 23
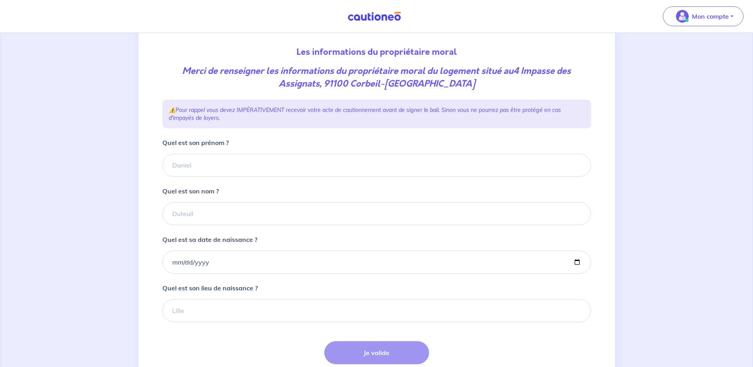
scroll to position [119, 0]
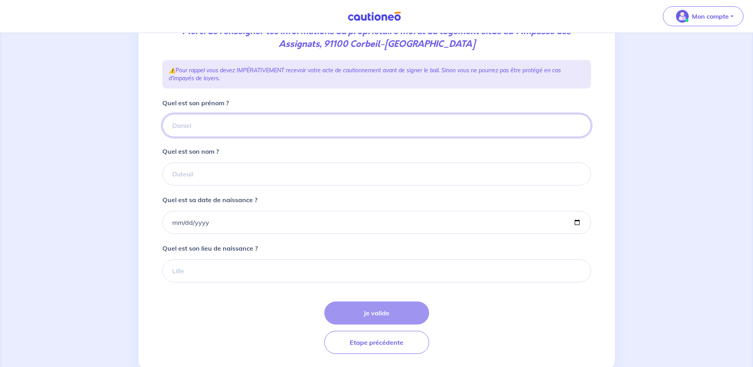
click at [202, 126] on input "Quel est son prénom ?" at bounding box center [376, 125] width 429 height 23
type input "CDC HABITAT"
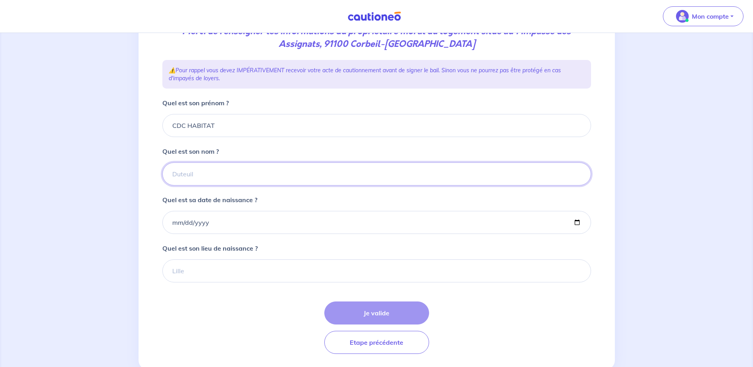
type input "CDC HABITAT"
type input "[DATE]"
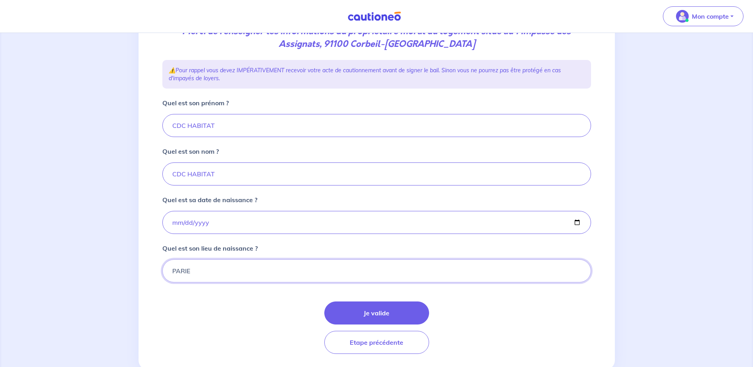
click at [195, 276] on input "PARIE" at bounding box center [376, 270] width 429 height 23
type input "[GEOGRAPHIC_DATA]"
click at [369, 310] on button "Je valide" at bounding box center [376, 312] width 105 height 23
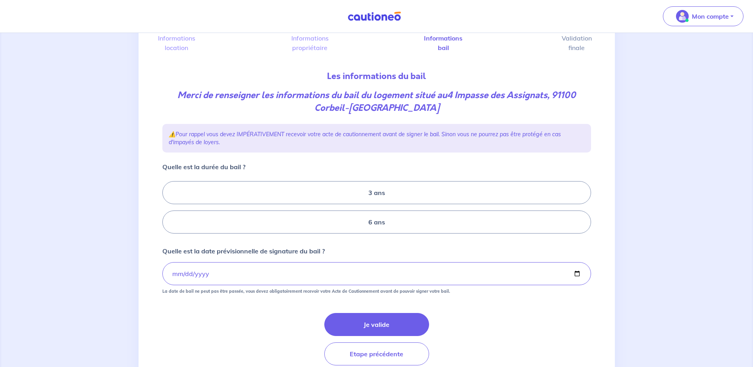
scroll to position [79, 0]
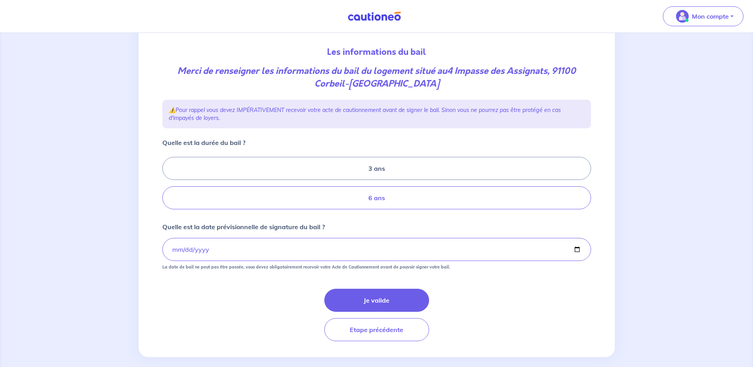
click at [379, 201] on label "6 ans" at bounding box center [376, 197] width 429 height 23
click at [168, 186] on input "6 ans" at bounding box center [164, 183] width 5 height 5
radio input "true"
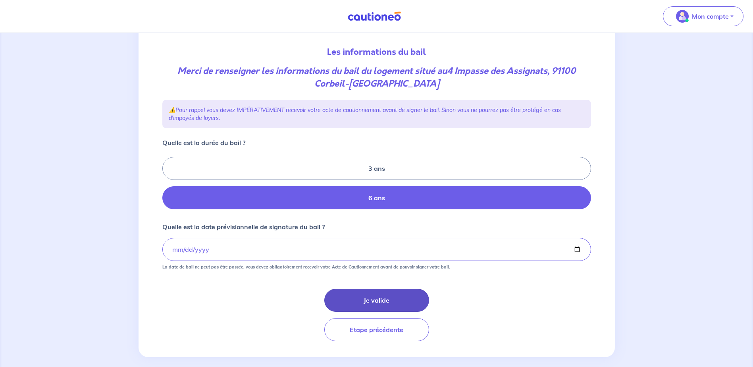
click at [383, 301] on button "Je valide" at bounding box center [376, 300] width 105 height 23
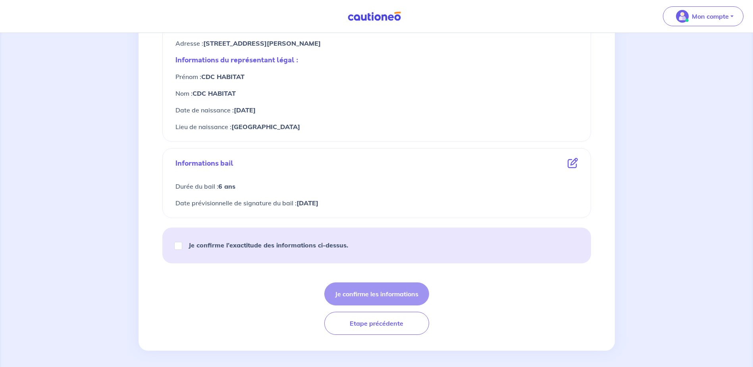
scroll to position [366, 0]
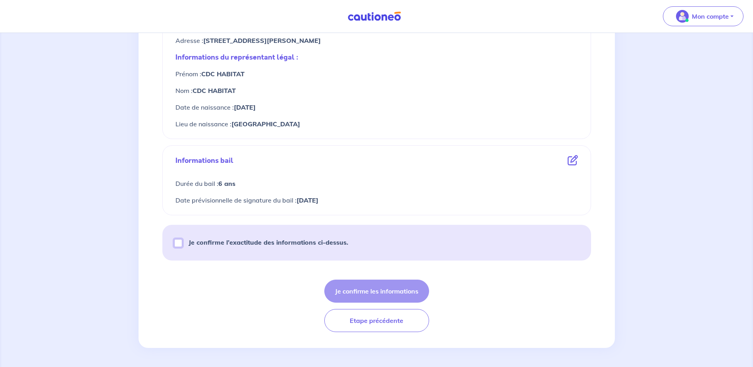
click at [179, 242] on input "Je confirme l’exactitude des informations ci-dessus." at bounding box center [178, 243] width 8 height 8
checkbox input "true"
click at [378, 291] on button "Je confirme les informations" at bounding box center [376, 290] width 105 height 23
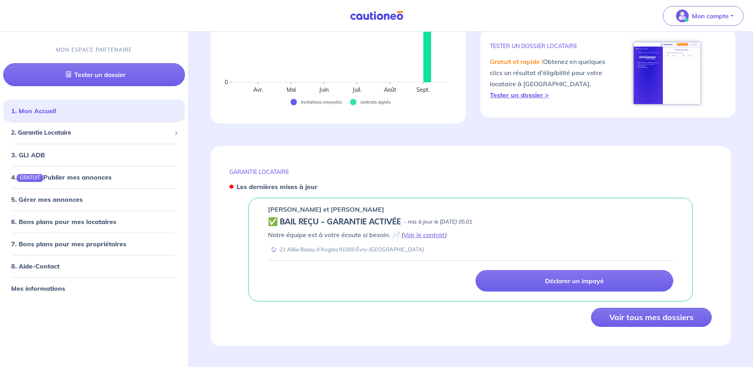
scroll to position [183, 0]
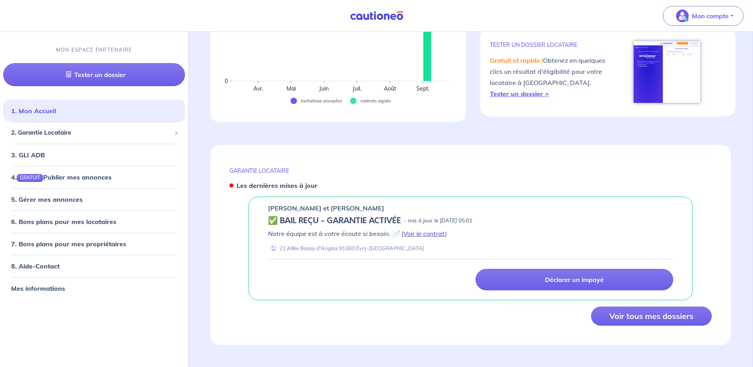
click at [424, 236] on link "Voir le contrat" at bounding box center [424, 233] width 42 height 8
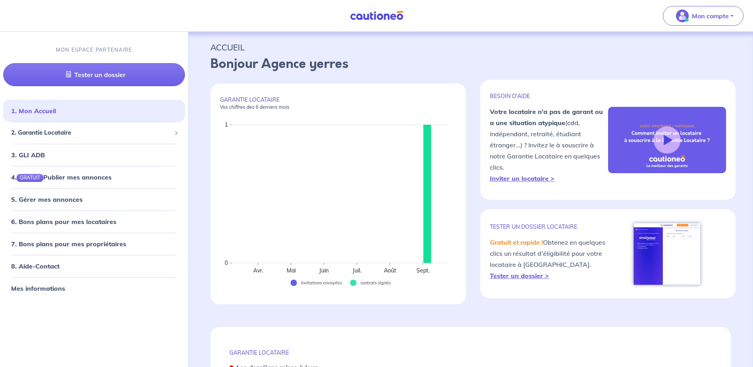
scroll to position [0, 0]
